Goal: Navigation & Orientation: Find specific page/section

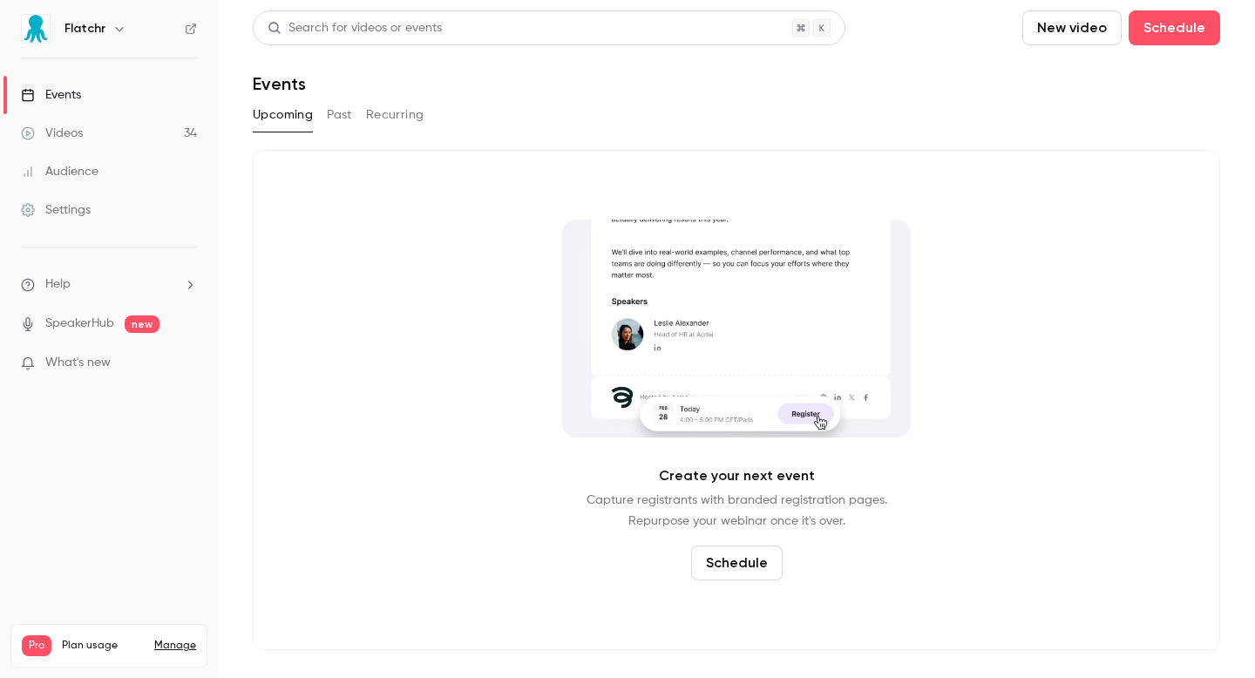
click at [110, 105] on link "Events" at bounding box center [109, 95] width 218 height 38
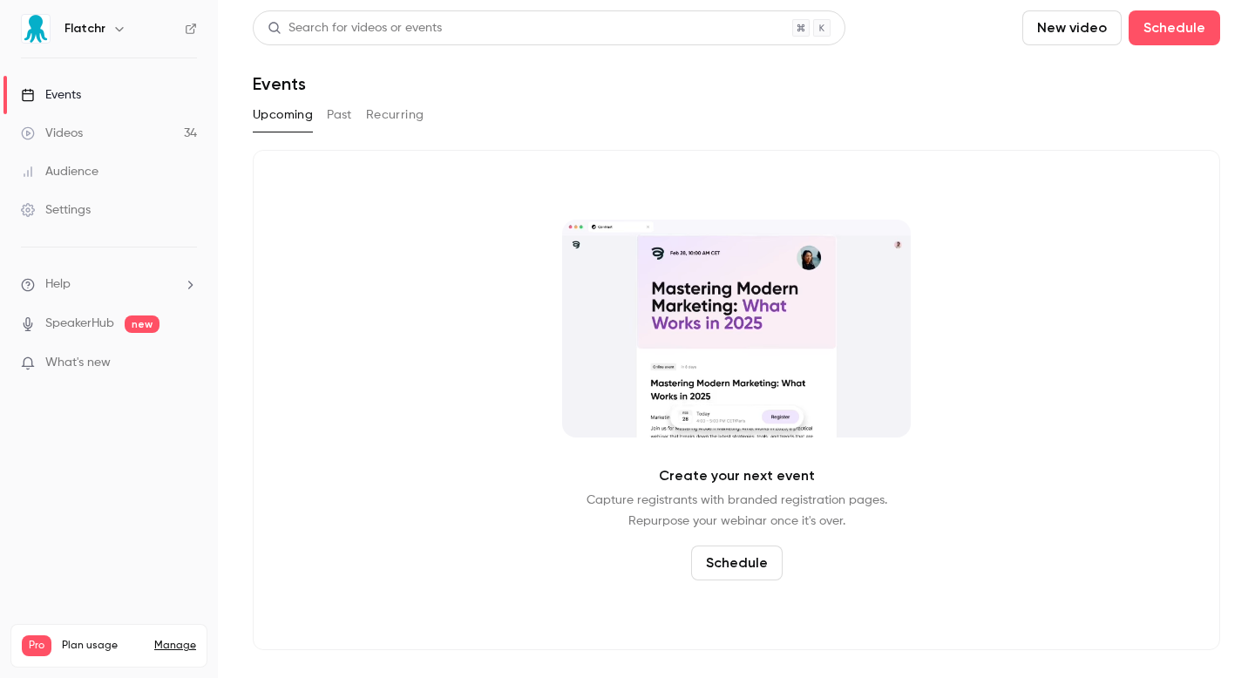
click at [110, 132] on link "Videos 34" at bounding box center [109, 133] width 218 height 38
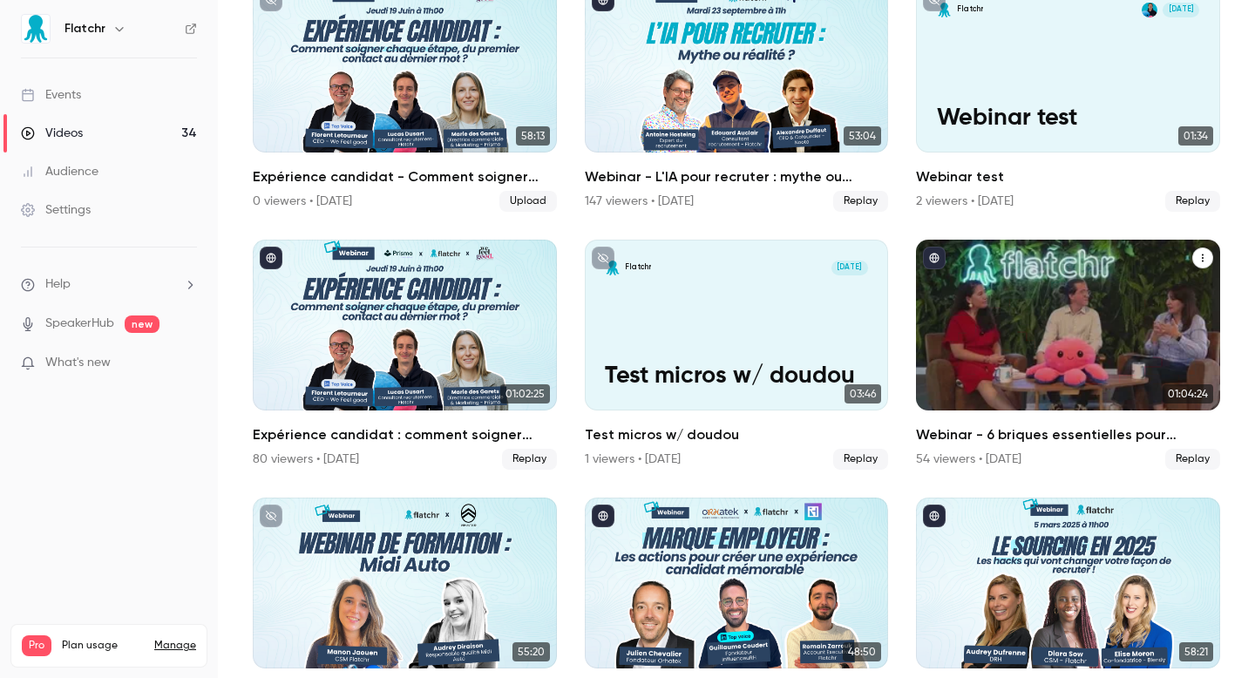
scroll to position [256, 0]
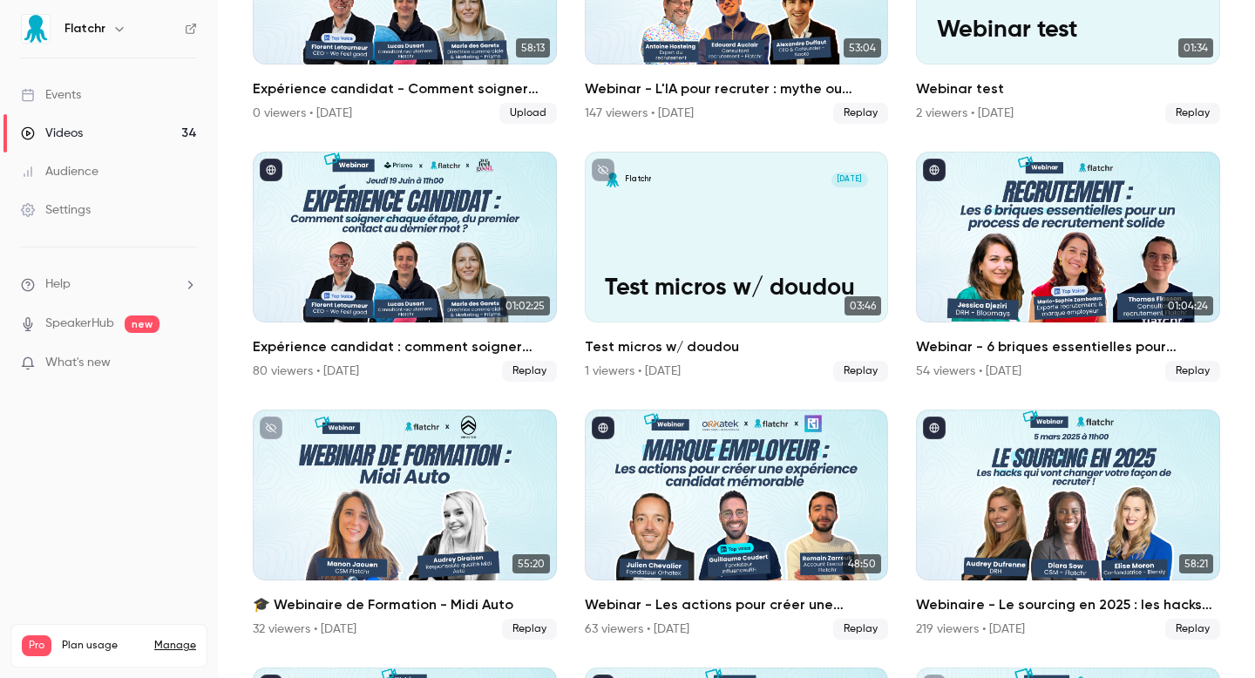
click at [98, 111] on link "Events" at bounding box center [109, 95] width 218 height 38
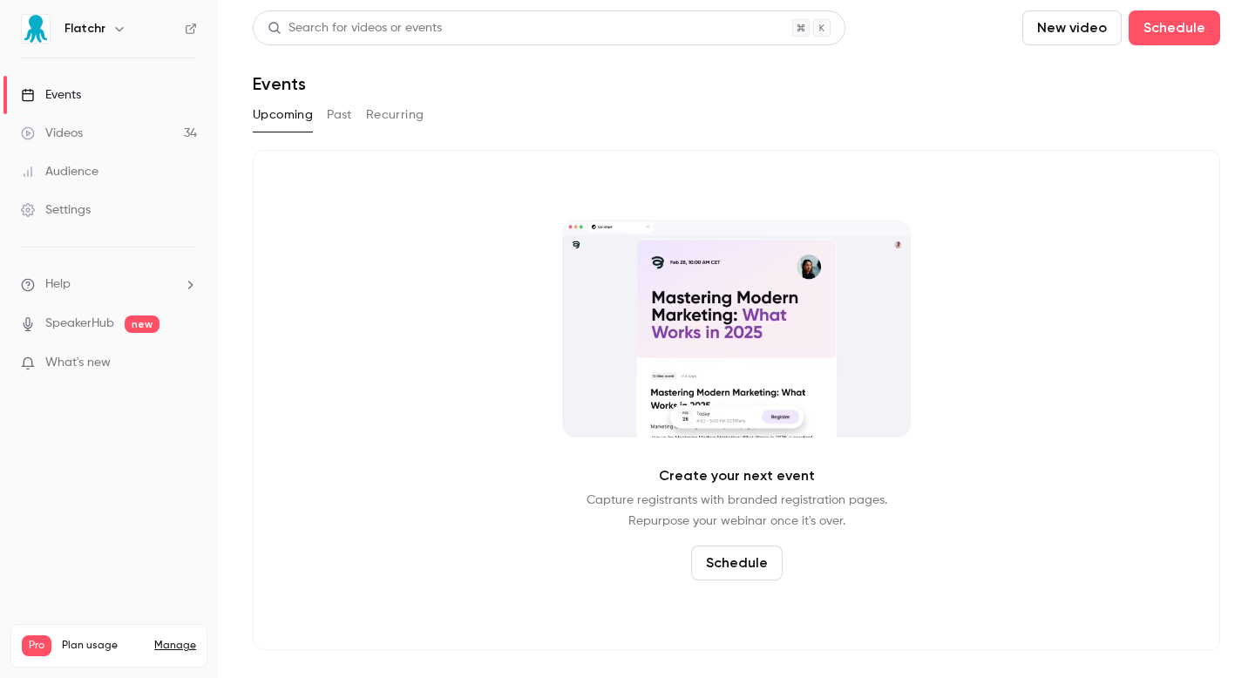
click at [112, 142] on link "Videos 34" at bounding box center [109, 133] width 218 height 38
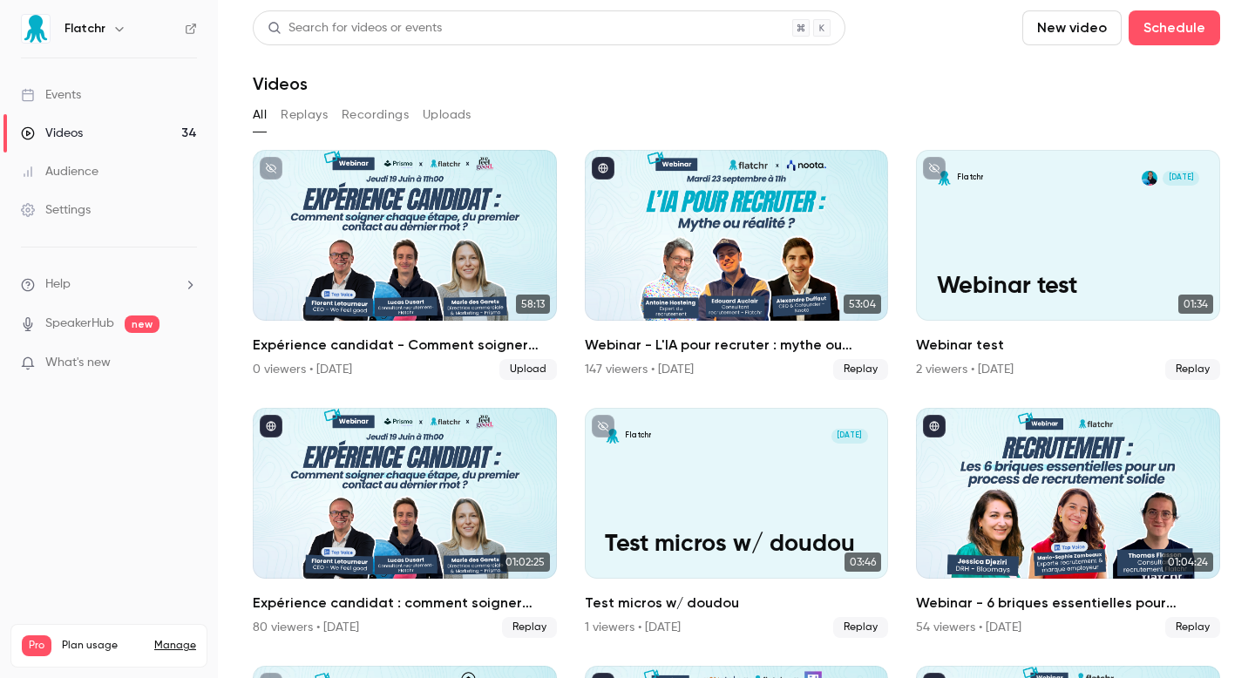
click at [110, 110] on link "Events" at bounding box center [109, 95] width 218 height 38
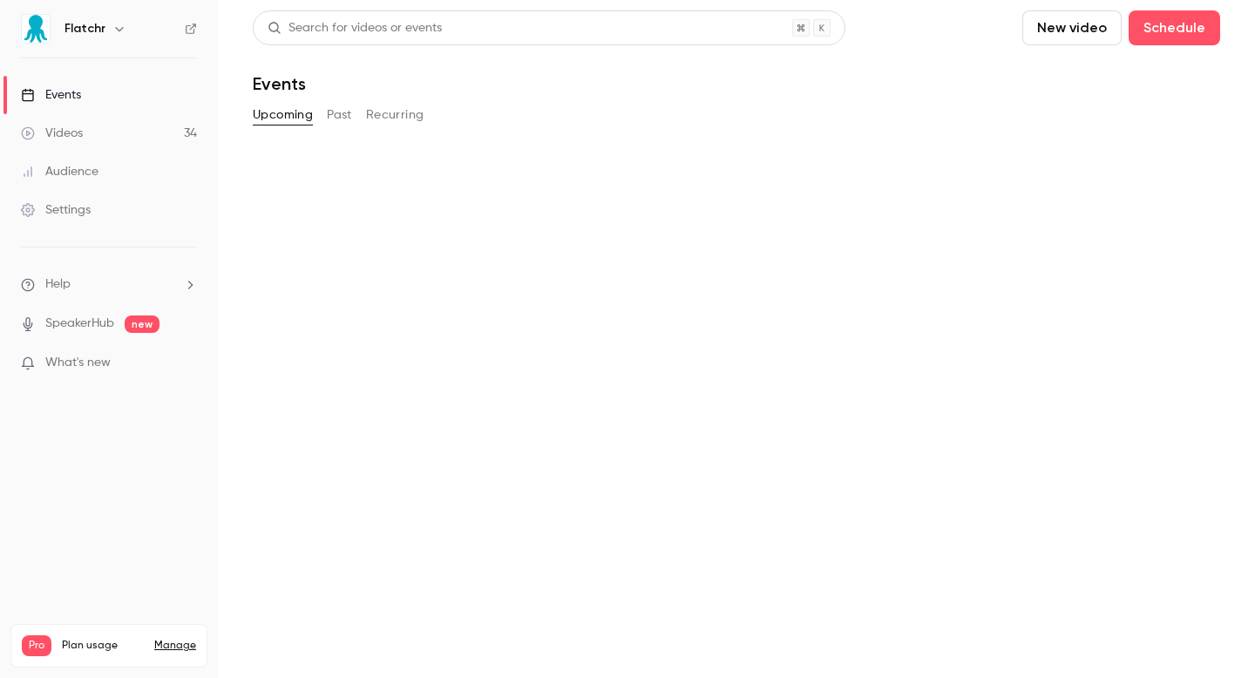
click at [110, 110] on link "Events" at bounding box center [109, 95] width 218 height 38
